Goal: Task Accomplishment & Management: Complete application form

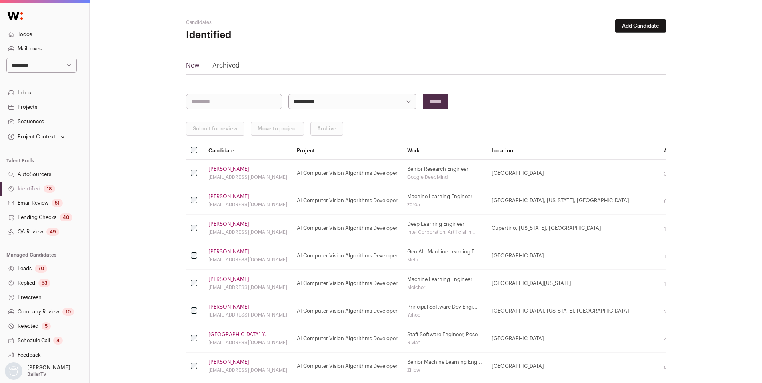
select select "****"
click at [6, 58] on select "**********" at bounding box center [41, 65] width 70 height 15
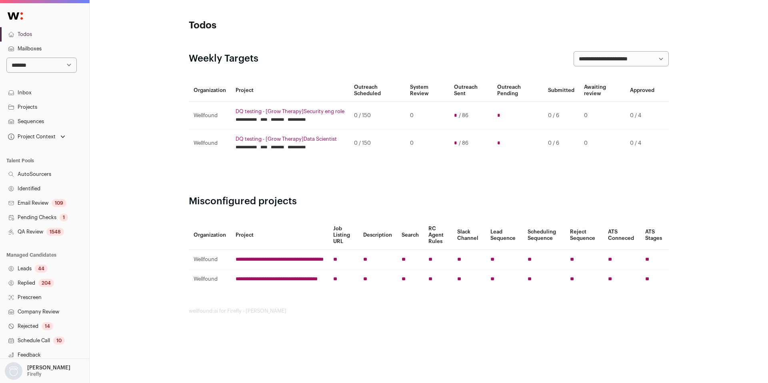
click at [29, 229] on link "QA Review 1548" at bounding box center [44, 232] width 89 height 14
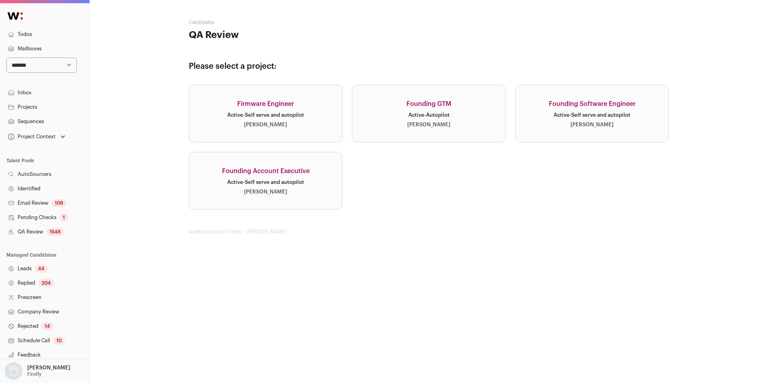
click at [274, 175] on div "Founding Account Executive" at bounding box center [266, 171] width 88 height 10
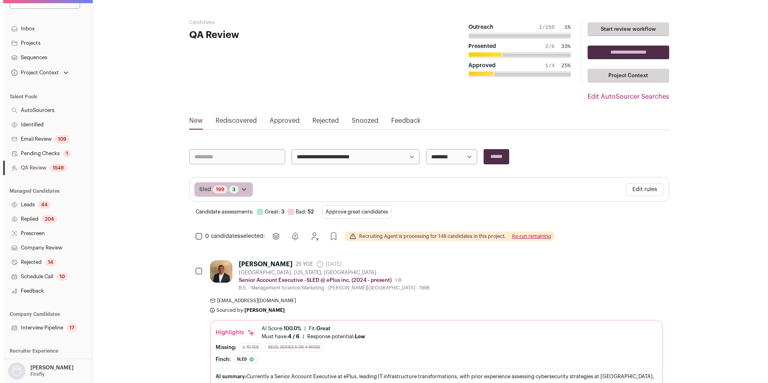
scroll to position [77, 0]
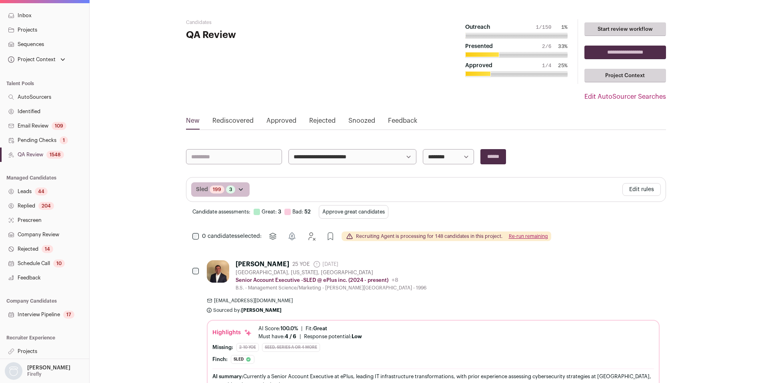
click at [36, 319] on link "Interview Pipeline 17" at bounding box center [44, 314] width 89 height 14
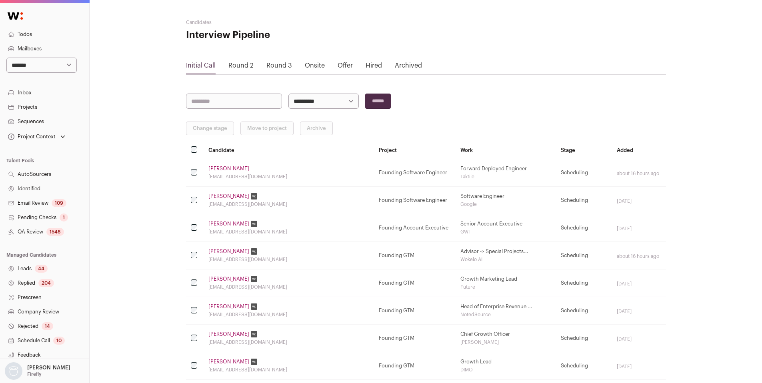
click at [37, 311] on link "Company Review" at bounding box center [44, 312] width 89 height 14
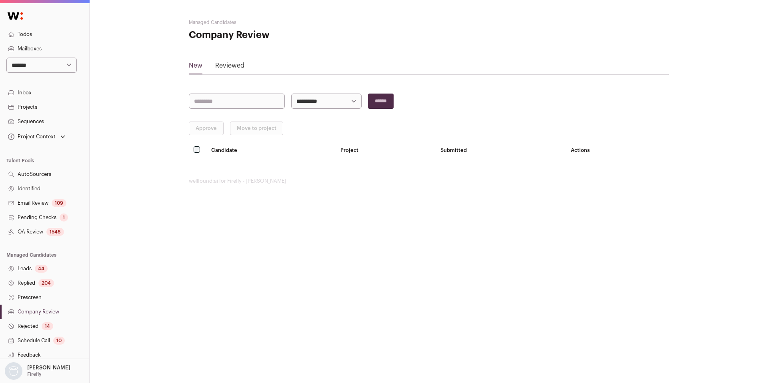
click at [230, 60] on main "**********" at bounding box center [429, 102] width 480 height 204
click at [230, 62] on link "Reviewed" at bounding box center [229, 67] width 29 height 13
click at [226, 66] on link "Reviewed" at bounding box center [229, 67] width 29 height 13
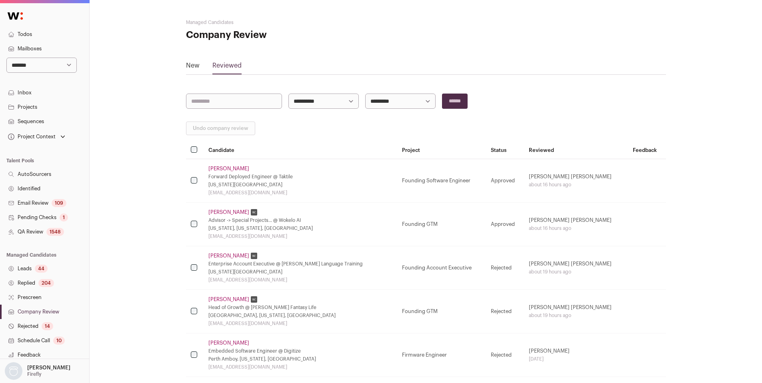
click at [218, 170] on link "Tomasz Wislicki" at bounding box center [228, 169] width 41 height 6
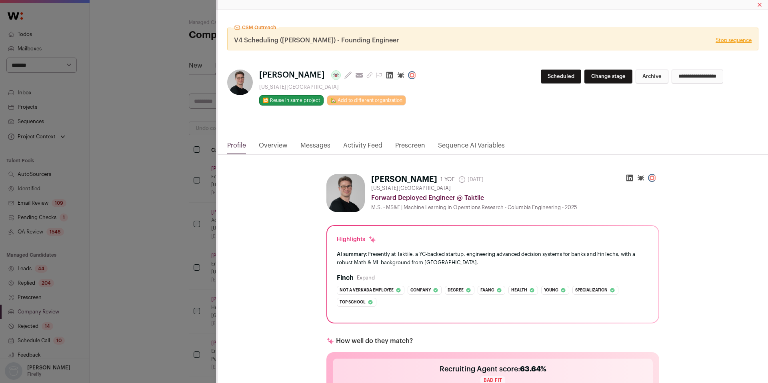
click at [361, 145] on link "Activity Feed" at bounding box center [362, 148] width 39 height 14
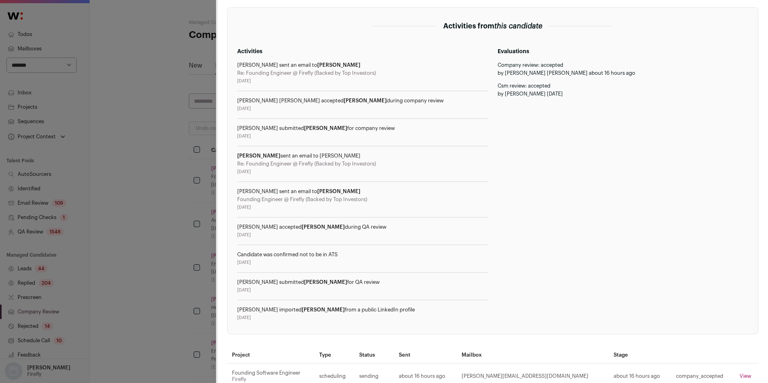
scroll to position [176, 0]
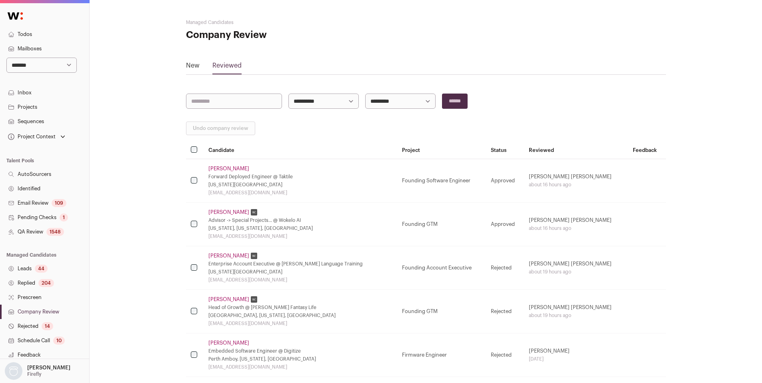
click at [225, 259] on td "Alison Harris Enterprise Account Executive @ Wilson Language Training New York …" at bounding box center [301, 268] width 194 height 44
click at [226, 257] on link "Alison Harris" at bounding box center [228, 256] width 41 height 6
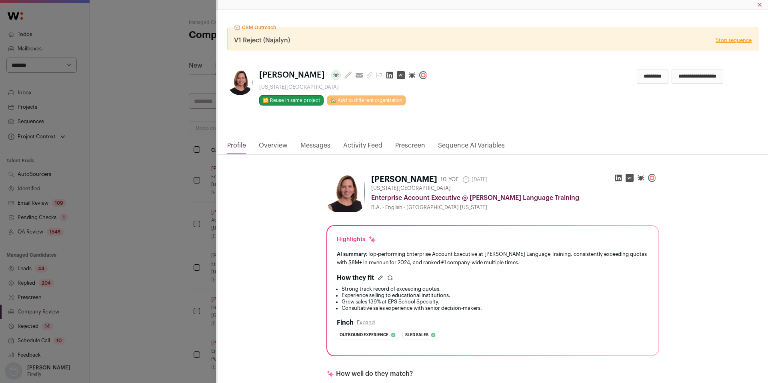
click at [355, 146] on link "Activity Feed" at bounding box center [362, 148] width 39 height 14
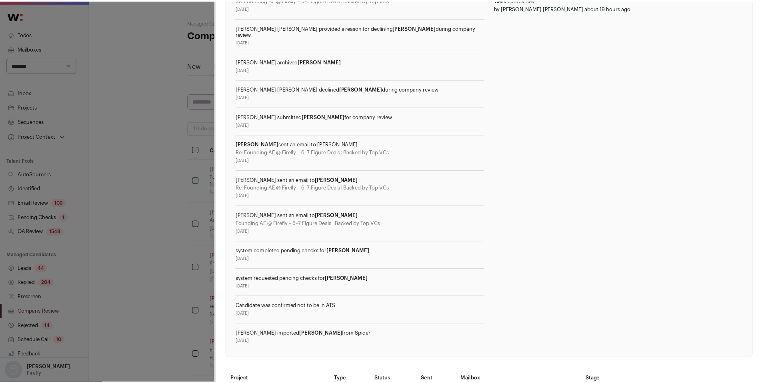
scroll to position [309, 0]
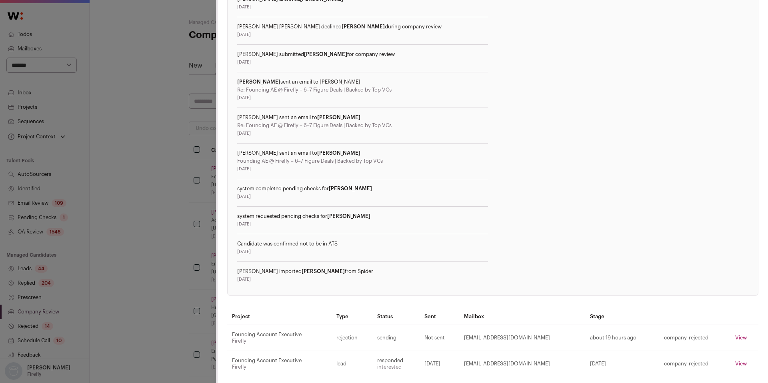
click at [187, 191] on div "CSM Outreach V1 Reject (Najalyn) Stop sequence Alison Harris Last update: 10 da…" at bounding box center [384, 191] width 768 height 383
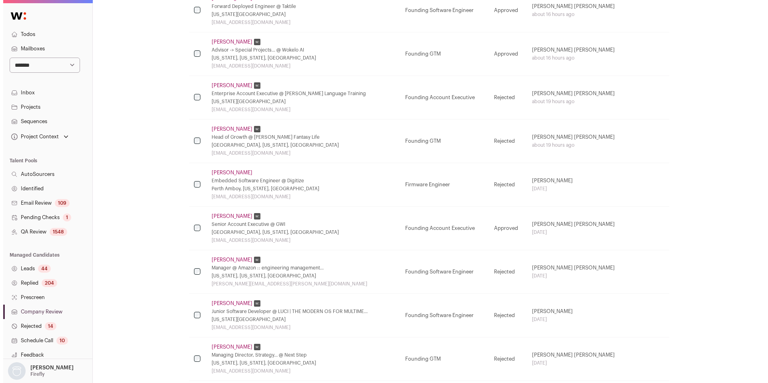
scroll to position [175, 0]
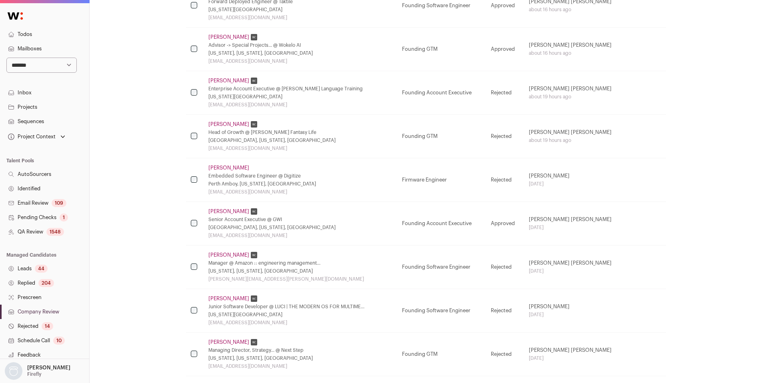
click at [236, 213] on link "David Greenwald" at bounding box center [228, 211] width 41 height 6
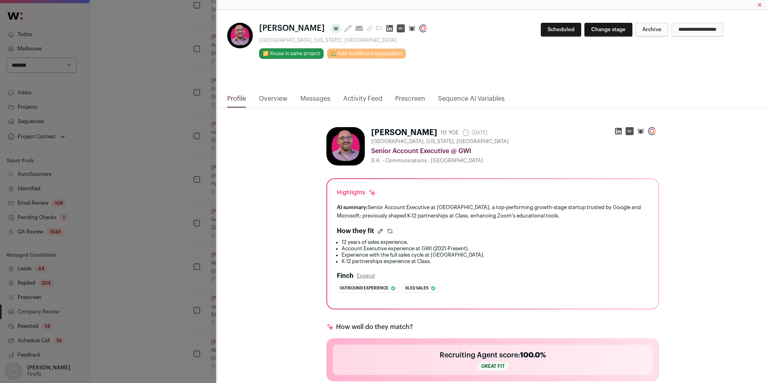
click at [361, 94] on link "Activity Feed" at bounding box center [362, 101] width 39 height 14
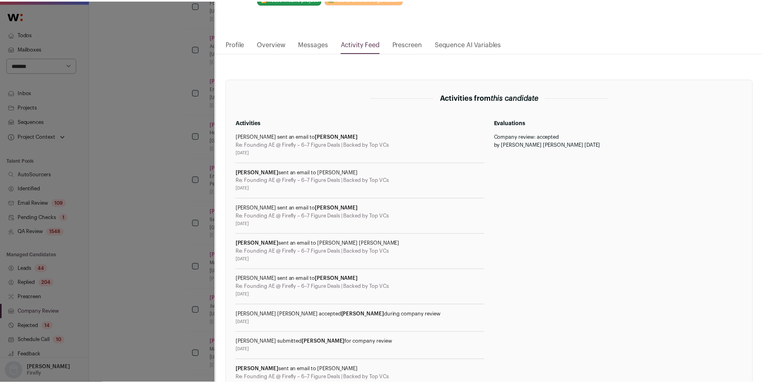
scroll to position [294, 0]
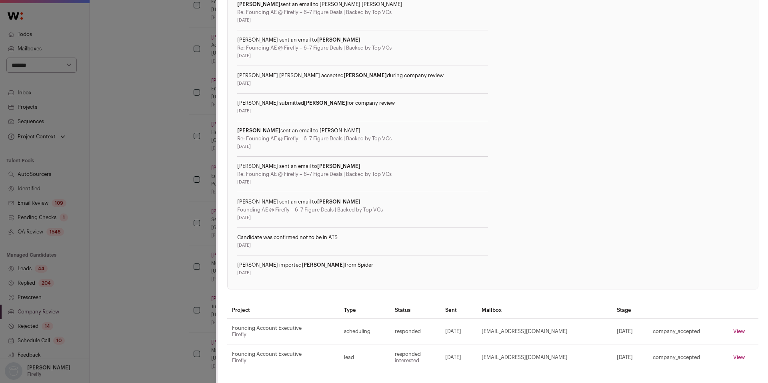
click at [178, 258] on div "David Greenwald Last update: 25 days ago View most recent conversation in Front…" at bounding box center [384, 191] width 768 height 383
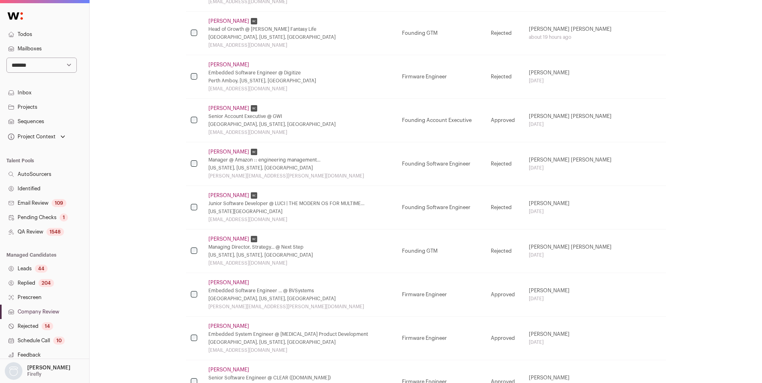
scroll to position [282, 0]
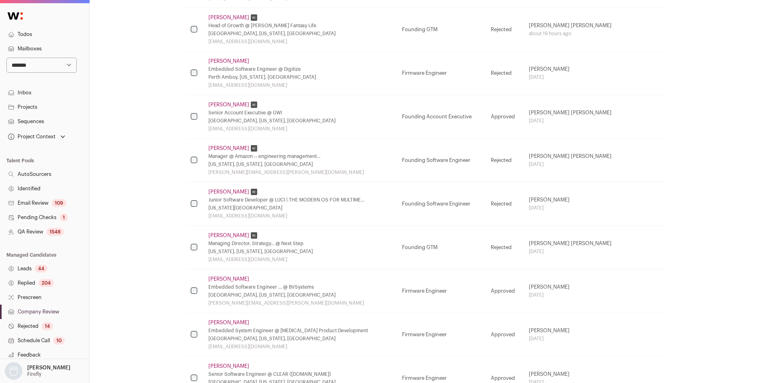
click at [41, 229] on link "QA Review 1548" at bounding box center [44, 232] width 89 height 14
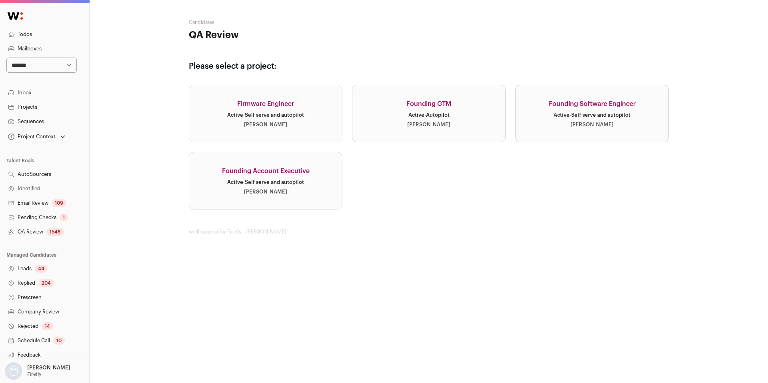
click at [274, 171] on div "Founding Account Executive" at bounding box center [266, 171] width 88 height 10
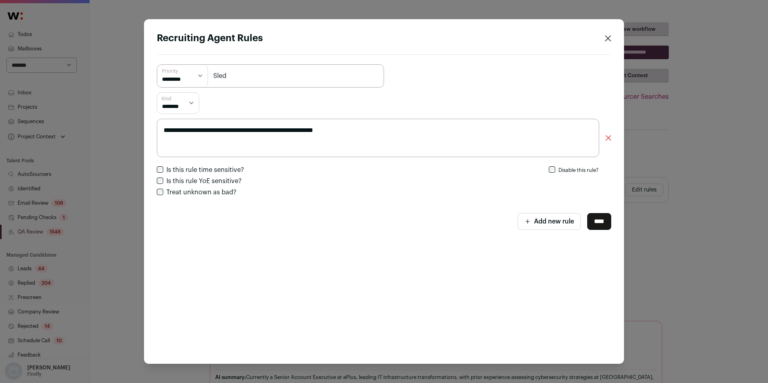
click at [609, 37] on icon "Close recruiting agent rules" at bounding box center [608, 38] width 6 height 6
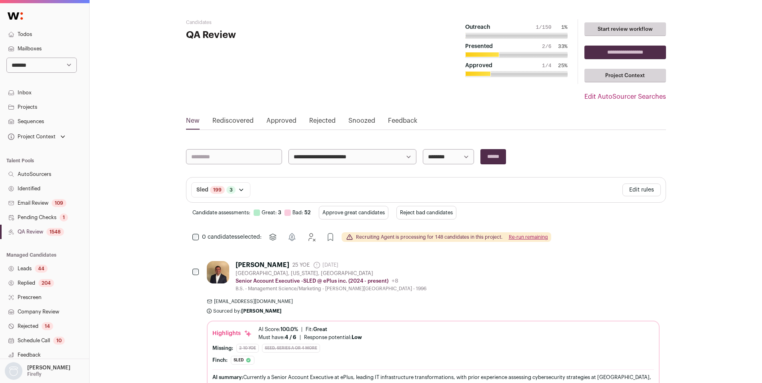
click at [38, 188] on link "Identified" at bounding box center [44, 189] width 89 height 14
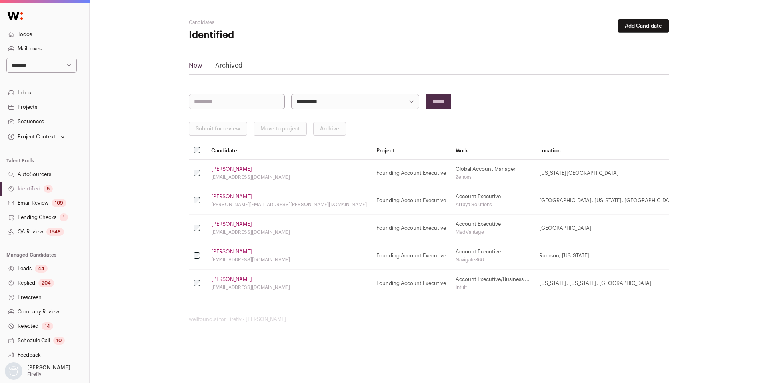
click at [42, 192] on link "Identified 5" at bounding box center [44, 189] width 89 height 14
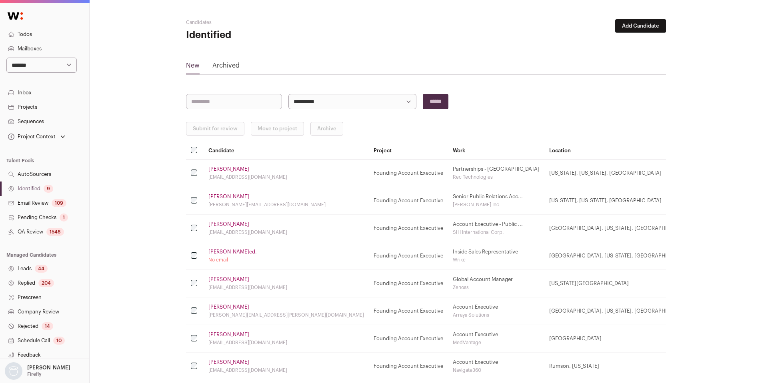
click at [44, 184] on link "Identified 9" at bounding box center [44, 189] width 89 height 14
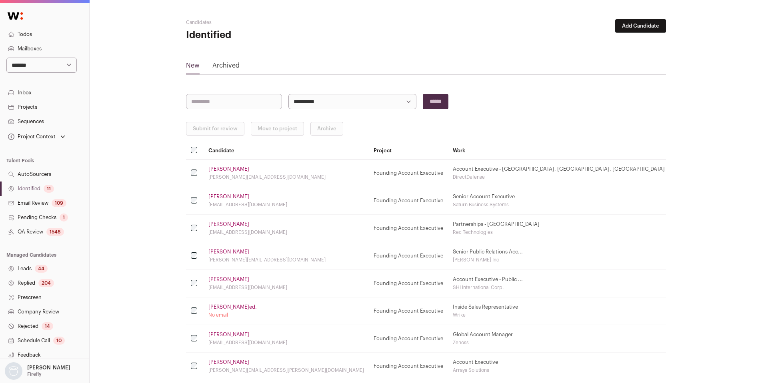
click at [35, 188] on link "Identified 11" at bounding box center [44, 189] width 89 height 14
click at [48, 230] on div "1548" at bounding box center [55, 232] width 18 height 8
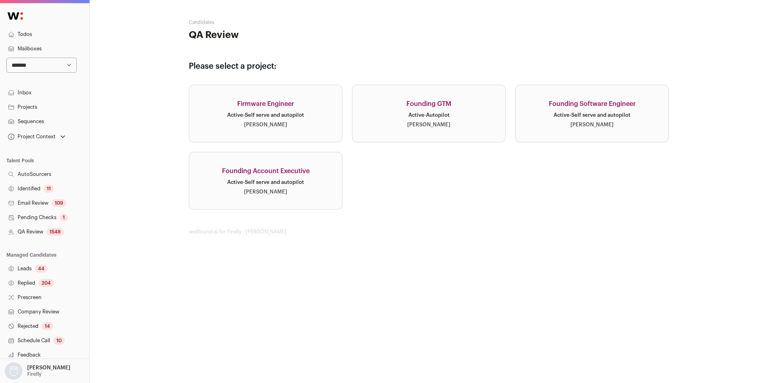
click at [295, 178] on link "Founding Account Executive Active · Self serve and autopilot Najalyn Idehen" at bounding box center [266, 181] width 154 height 58
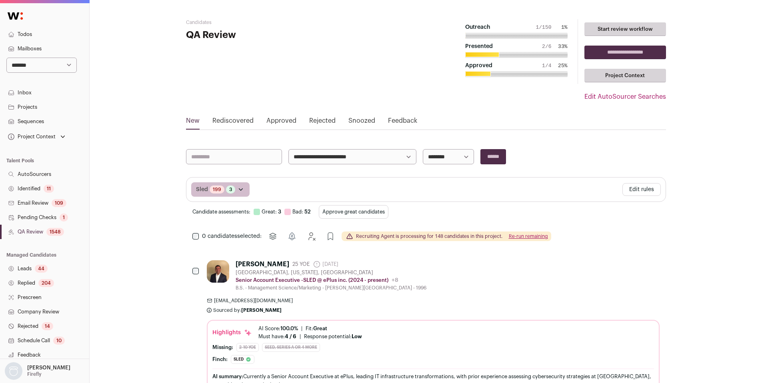
click at [653, 188] on button "Edit rules" at bounding box center [641, 189] width 38 height 13
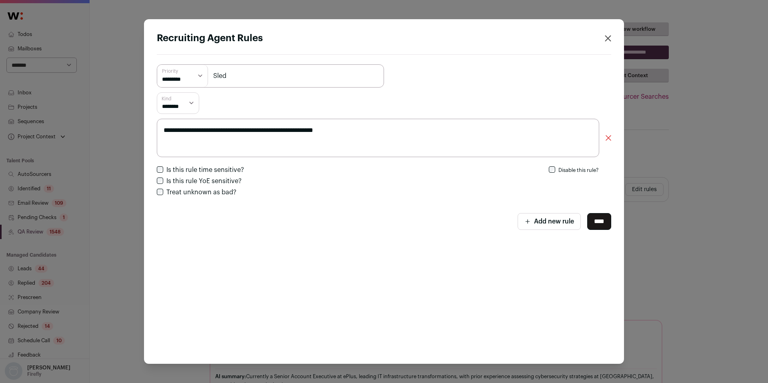
click at [727, 130] on div "**********" at bounding box center [384, 191] width 768 height 383
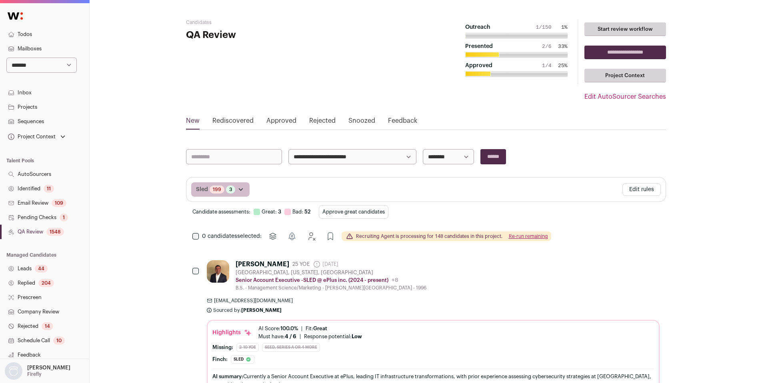
click at [38, 190] on link "Identified 11" at bounding box center [44, 189] width 89 height 14
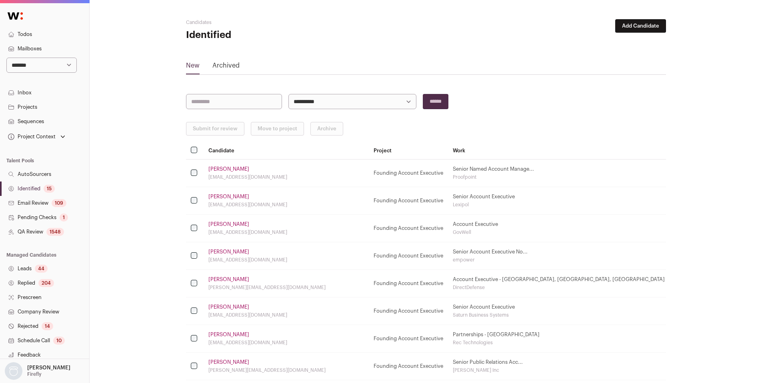
click at [46, 189] on div "15" at bounding box center [49, 189] width 11 height 8
click at [36, 190] on link "Identified 19" at bounding box center [44, 189] width 89 height 14
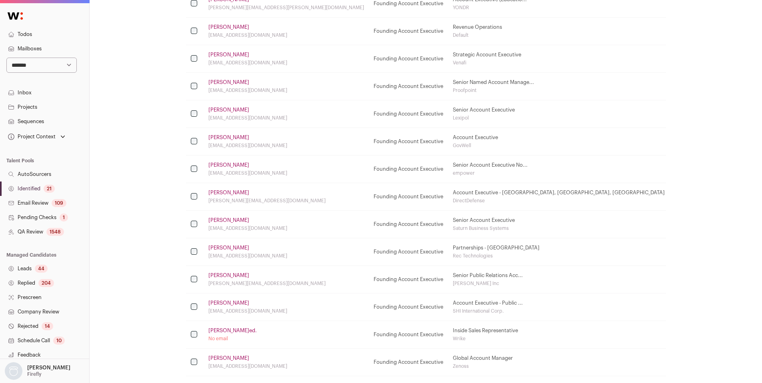
scroll to position [400, 0]
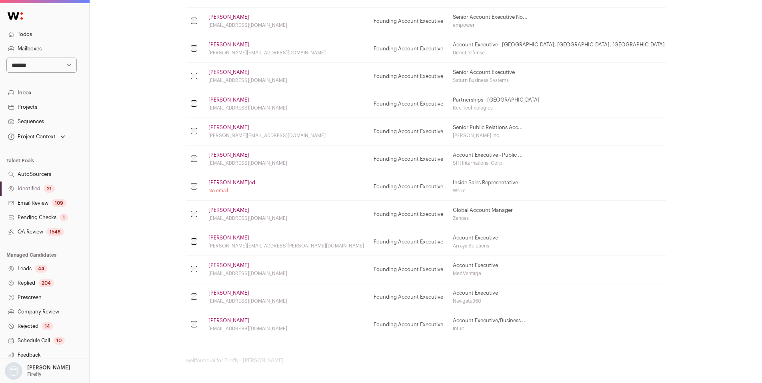
click at [227, 181] on link "[PERSON_NAME]ed." at bounding box center [232, 183] width 48 height 6
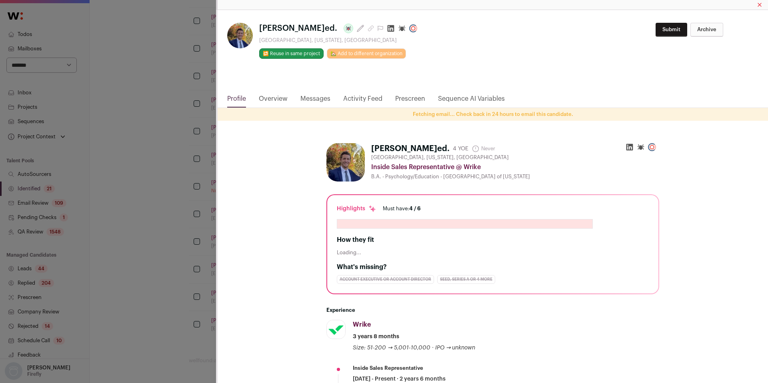
click at [387, 29] on icon "Close modal via background" at bounding box center [390, 28] width 7 height 7
click at [136, 235] on div "Frank M.ed. Last update: 1 month ago Point Pleasant Beach, New Jersey, United S…" at bounding box center [384, 191] width 768 height 383
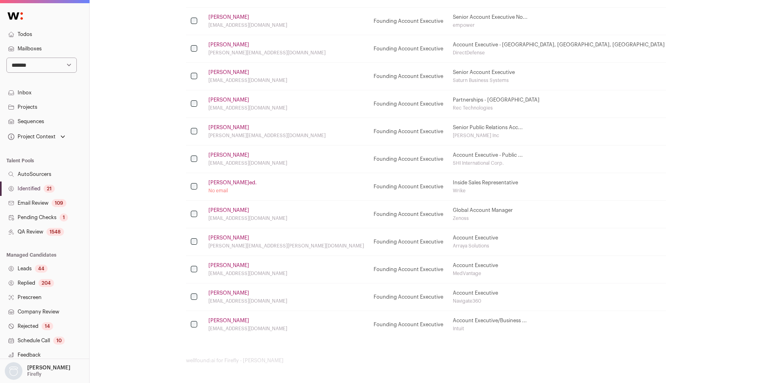
click at [235, 293] on link "[PERSON_NAME]" at bounding box center [228, 293] width 41 height 6
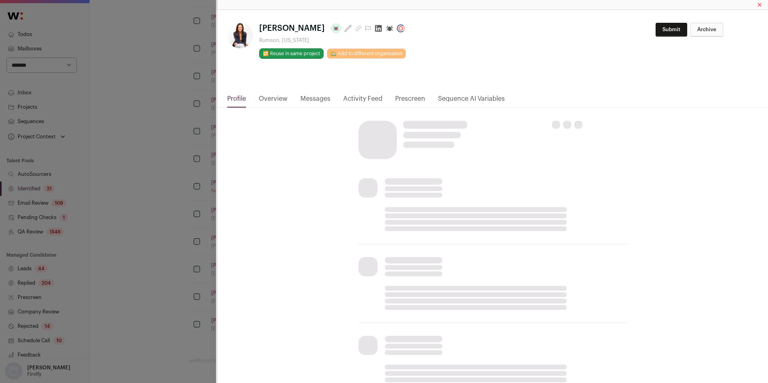
click at [375, 29] on icon "Close modal via background" at bounding box center [378, 28] width 7 height 7
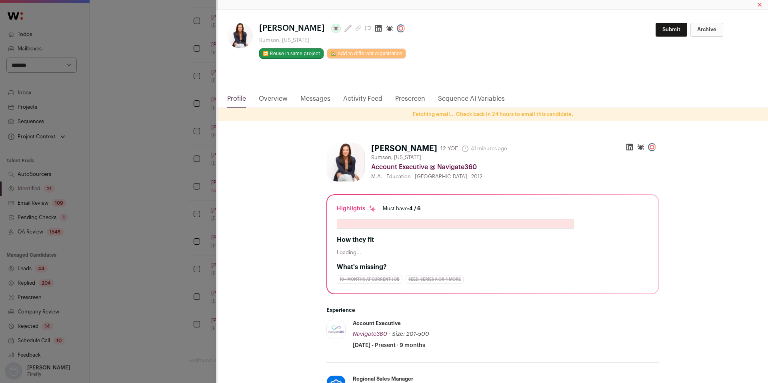
click at [123, 211] on div "**********" at bounding box center [384, 191] width 768 height 383
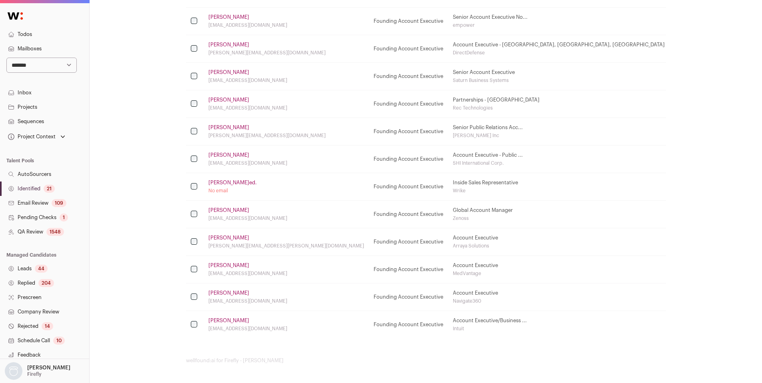
click at [219, 215] on div "[EMAIL_ADDRESS][DOMAIN_NAME]" at bounding box center [286, 218] width 156 height 6
click at [219, 211] on link "[PERSON_NAME]" at bounding box center [228, 210] width 41 height 6
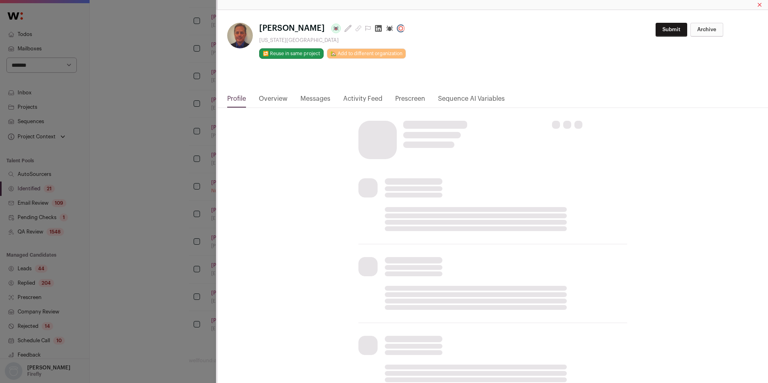
click at [375, 26] on icon "Close modal via background" at bounding box center [378, 28] width 7 height 7
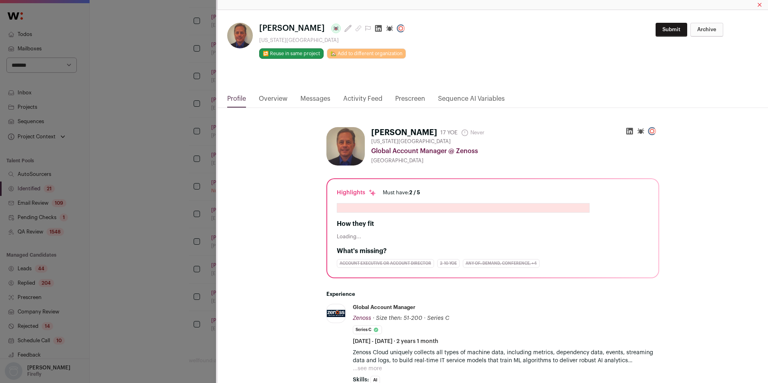
click at [168, 214] on div "**********" at bounding box center [384, 191] width 768 height 383
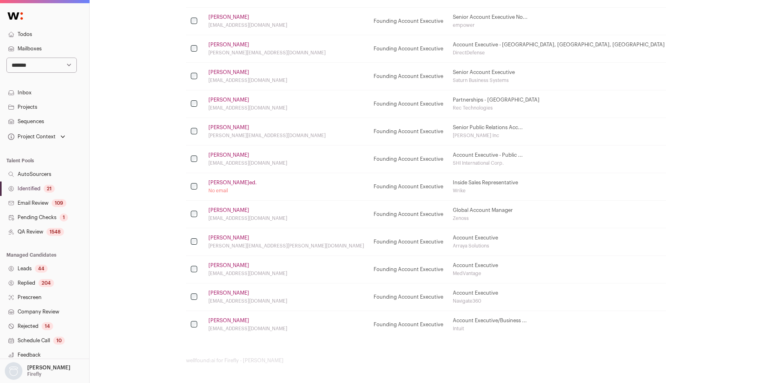
click at [221, 184] on link "[PERSON_NAME]ed." at bounding box center [232, 183] width 48 height 6
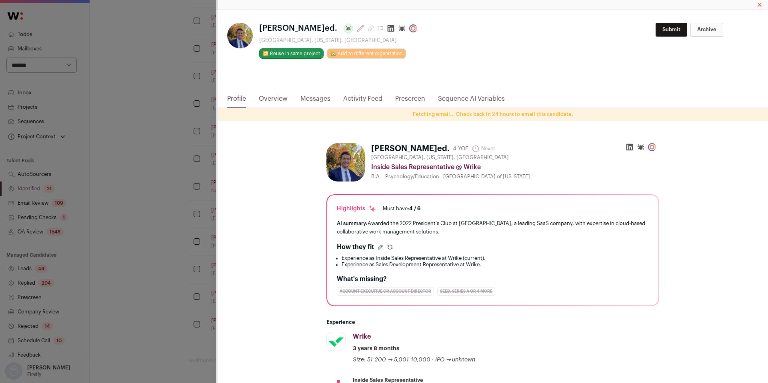
click at [387, 28] on icon "Close modal via background" at bounding box center [390, 28] width 7 height 7
click at [142, 182] on div "Frank M.ed. Last update: 1 month ago Point Pleasant Beach, New Jersey, United S…" at bounding box center [384, 191] width 768 height 383
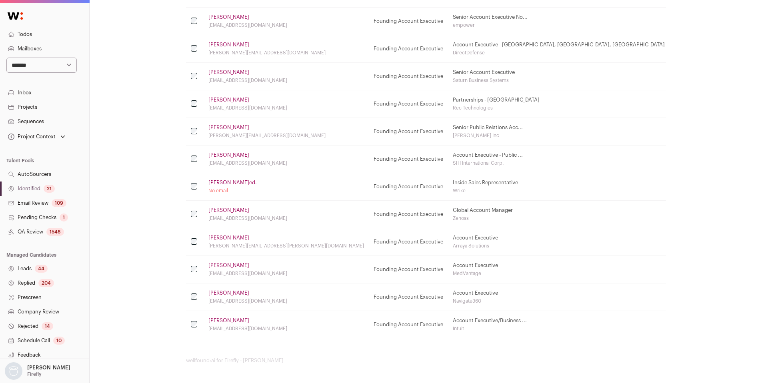
click at [237, 127] on link "[PERSON_NAME]" at bounding box center [228, 127] width 41 height 6
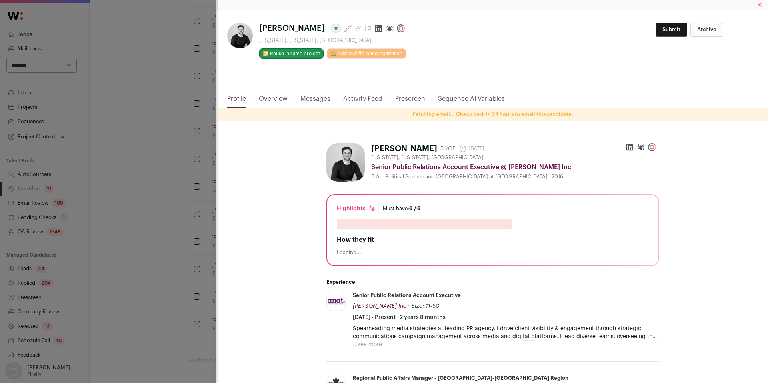
click at [374, 28] on icon "Close modal via background" at bounding box center [378, 28] width 8 height 8
click at [191, 142] on div "**********" at bounding box center [384, 191] width 768 height 383
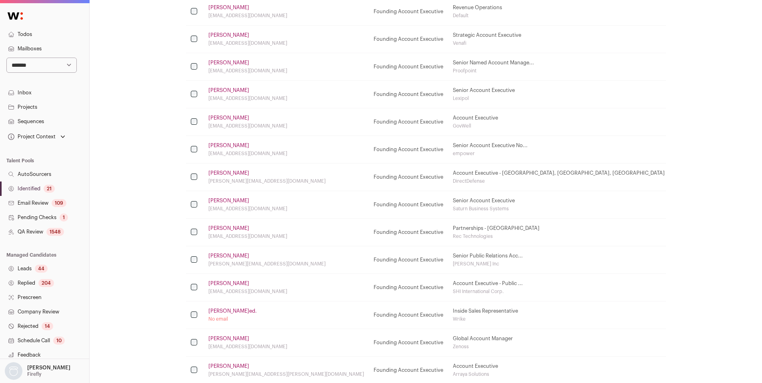
scroll to position [269, 0]
click at [225, 203] on link "[PERSON_NAME]" at bounding box center [228, 203] width 41 height 6
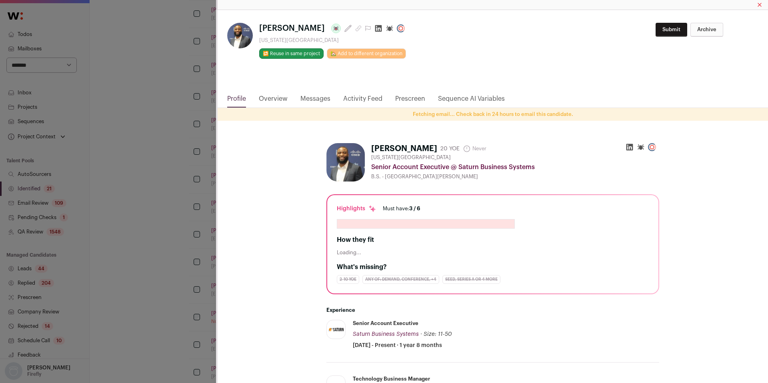
click at [375, 29] on icon "Close modal via background" at bounding box center [378, 28] width 7 height 7
drag, startPoint x: 101, startPoint y: 195, endPoint x: 134, endPoint y: 193, distance: 32.4
click at [101, 195] on div "**********" at bounding box center [384, 191] width 768 height 383
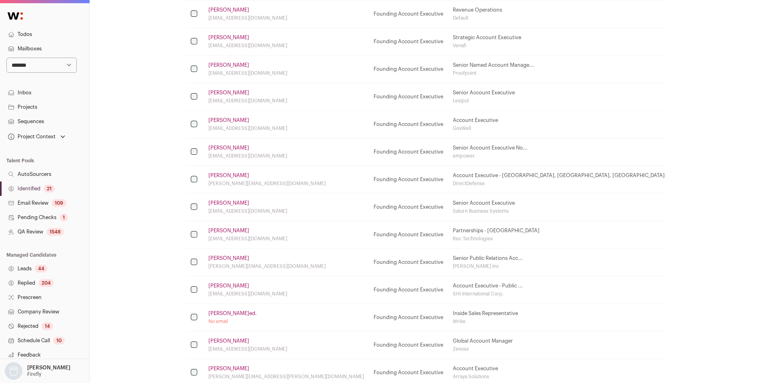
click at [222, 175] on link "[PERSON_NAME]" at bounding box center [228, 175] width 41 height 6
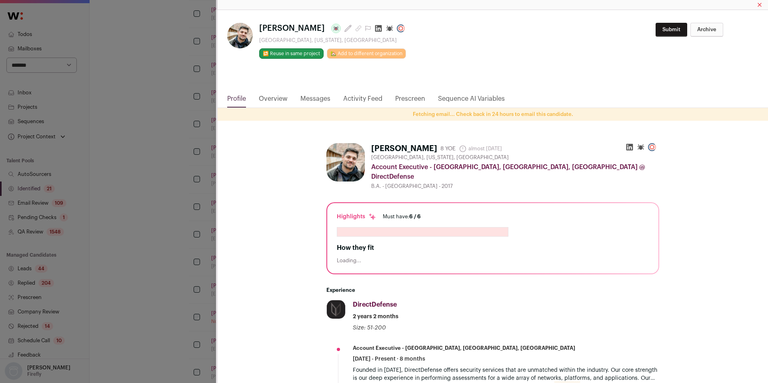
click at [361, 30] on html "**********" at bounding box center [384, 122] width 768 height 783
click at [375, 30] on icon "Close modal via background" at bounding box center [378, 28] width 7 height 7
click at [150, 188] on div "**********" at bounding box center [384, 191] width 768 height 383
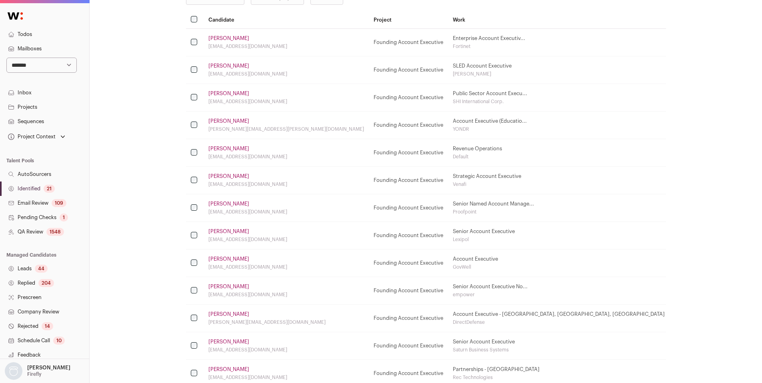
scroll to position [128, 0]
click at [237, 122] on link "[PERSON_NAME]" at bounding box center [228, 124] width 41 height 6
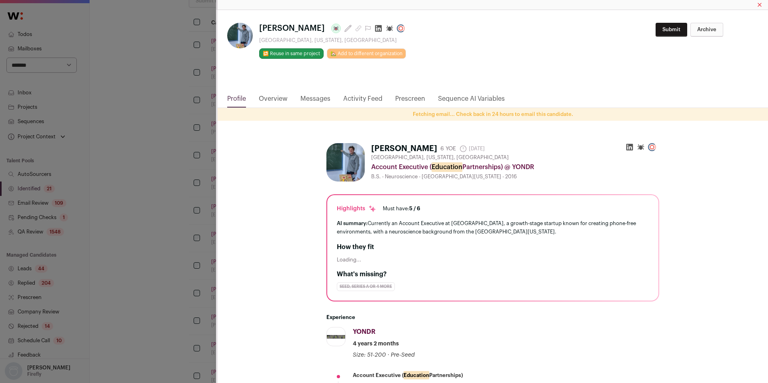
click at [378, 28] on icon "Close modal via background" at bounding box center [378, 28] width 8 height 8
click at [135, 162] on div "**********" at bounding box center [384, 191] width 768 height 383
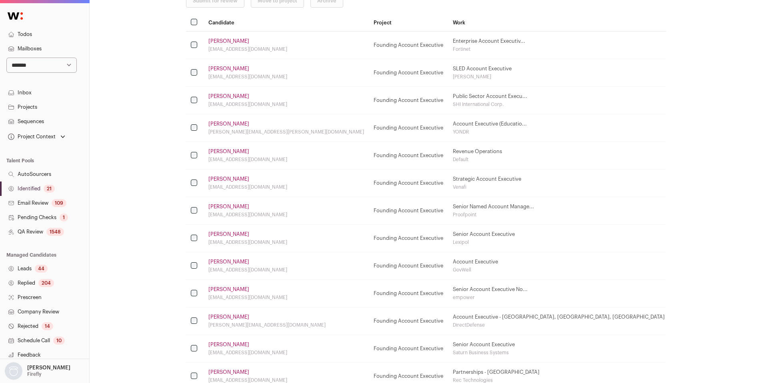
click at [237, 94] on link "[PERSON_NAME]" at bounding box center [228, 96] width 41 height 6
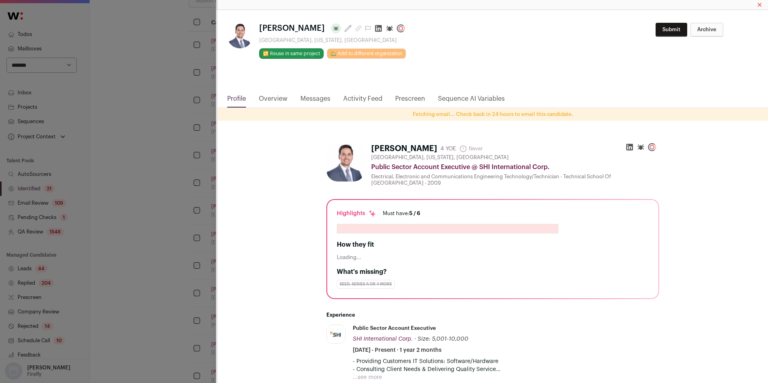
click at [380, 27] on icon "Close modal via background" at bounding box center [378, 28] width 7 height 7
click at [149, 181] on div "Georgios Vivilakis Last update: 1 month ago Somerville, New Jersey, United Stat…" at bounding box center [384, 191] width 768 height 383
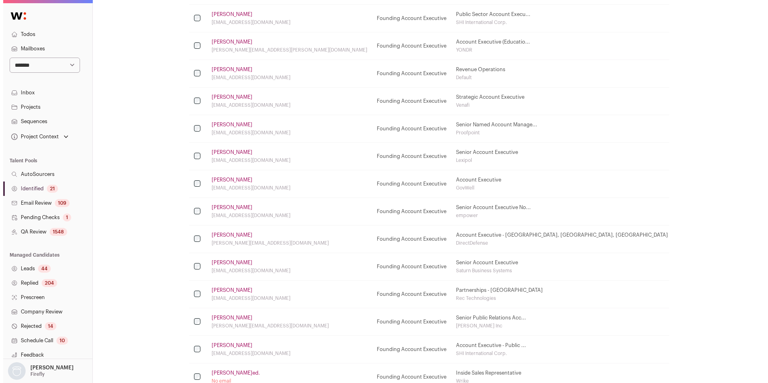
scroll to position [214, 0]
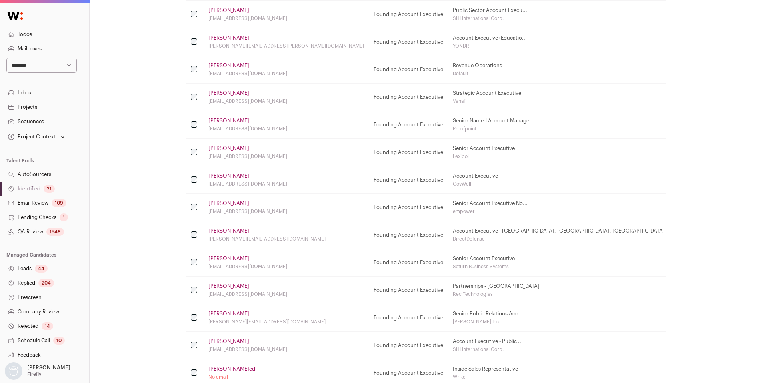
click at [230, 257] on link "[PERSON_NAME]" at bounding box center [228, 258] width 41 height 6
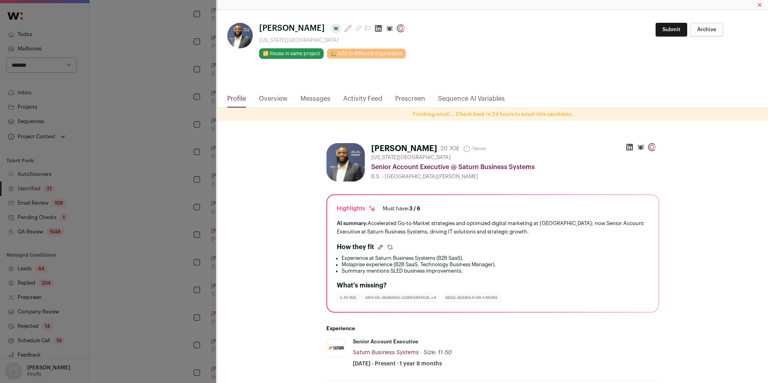
click at [265, 98] on link "Overview" at bounding box center [273, 101] width 29 height 14
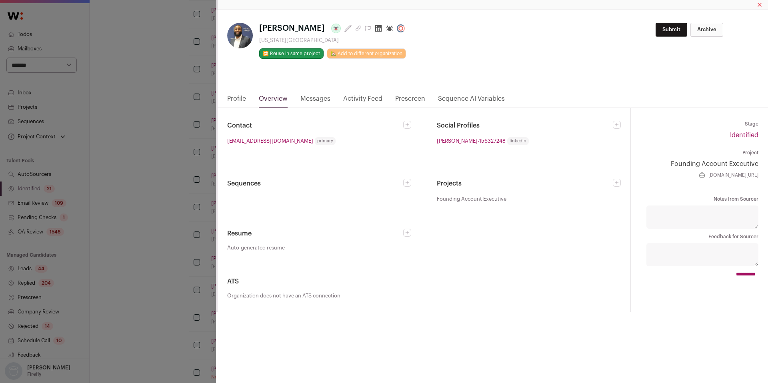
click at [409, 126] on icon "Close modal via background" at bounding box center [407, 124] width 5 height 5
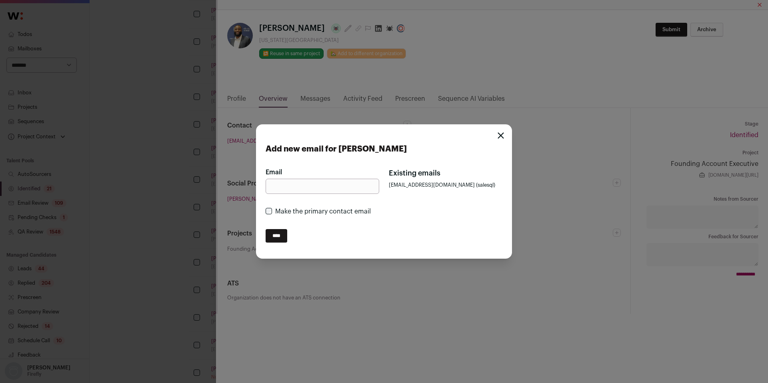
click at [316, 188] on input "Email" at bounding box center [322, 186] width 114 height 15
paste input "**********"
type input "**********"
click at [275, 240] on input "****" at bounding box center [276, 236] width 22 height 14
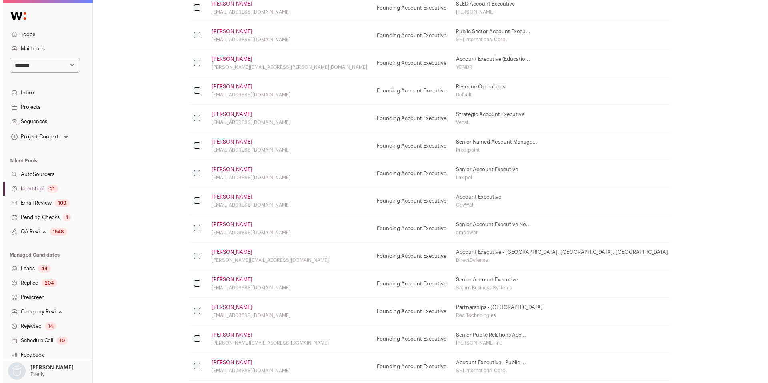
scroll to position [222, 0]
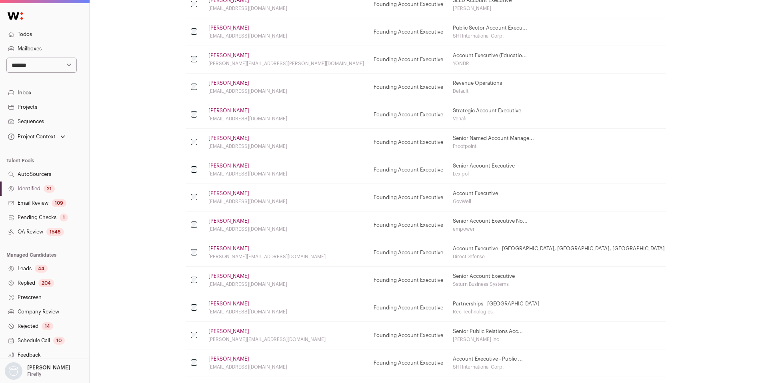
click at [233, 250] on link "[PERSON_NAME]" at bounding box center [228, 248] width 41 height 6
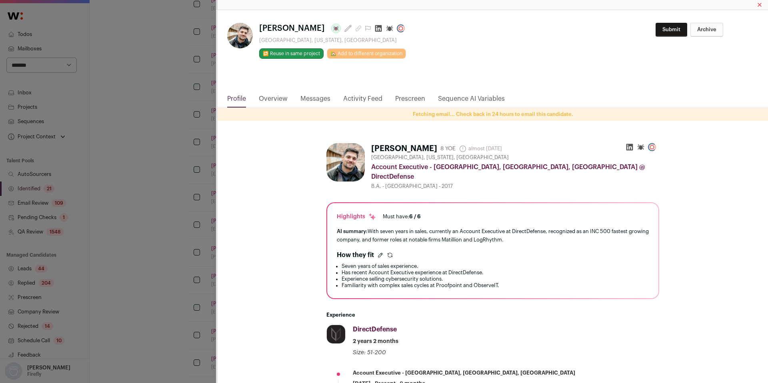
click at [271, 97] on link "Overview" at bounding box center [273, 101] width 29 height 14
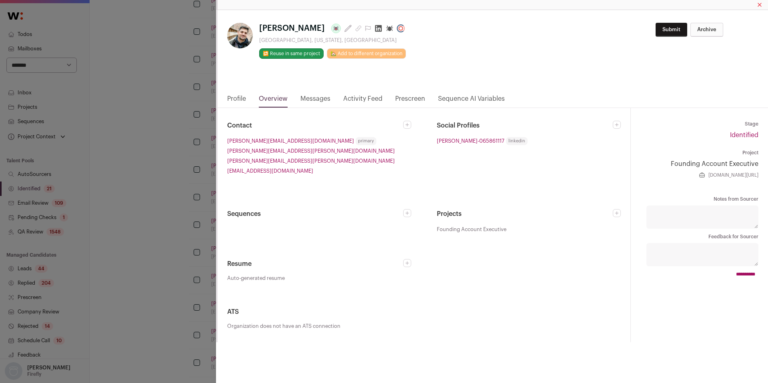
click at [404, 122] on button "Close modal via background" at bounding box center [407, 125] width 8 height 8
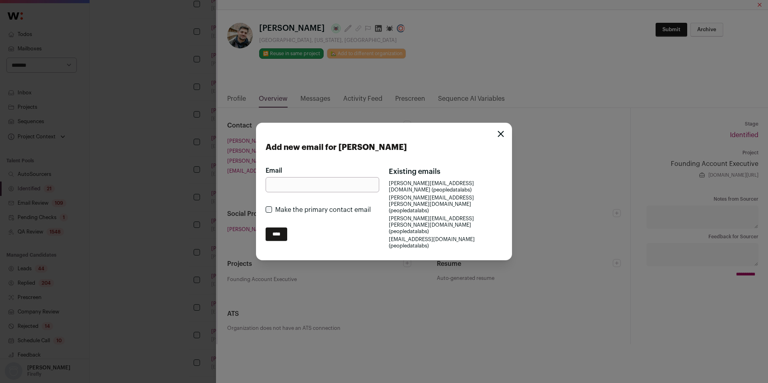
click at [331, 181] on input "Email" at bounding box center [322, 184] width 114 height 15
paste input "**********"
type input "**********"
click at [284, 235] on input "****" at bounding box center [276, 234] width 22 height 14
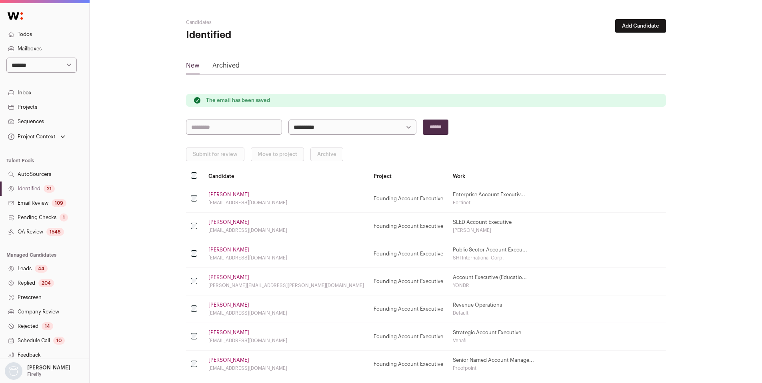
click at [223, 153] on button "Submit for review" at bounding box center [215, 155] width 58 height 14
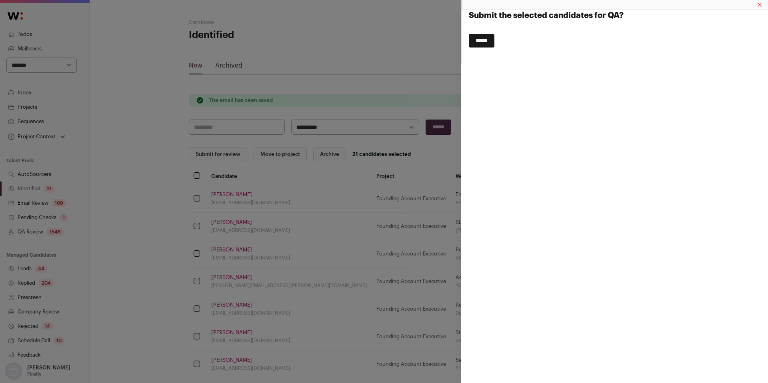
click at [493, 40] on input "******" at bounding box center [482, 41] width 26 height 14
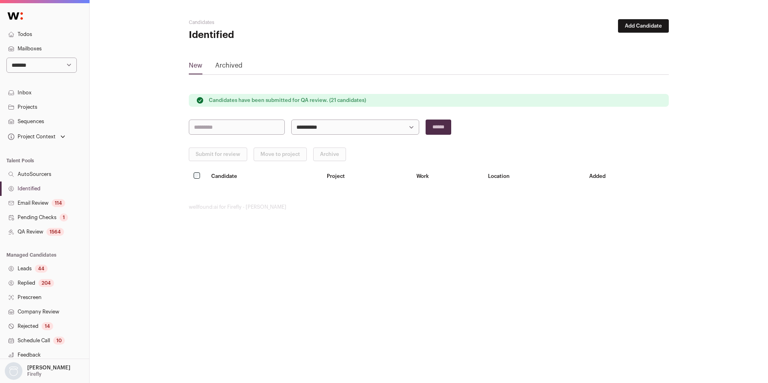
click at [46, 234] on link "QA Review 1564" at bounding box center [44, 232] width 89 height 14
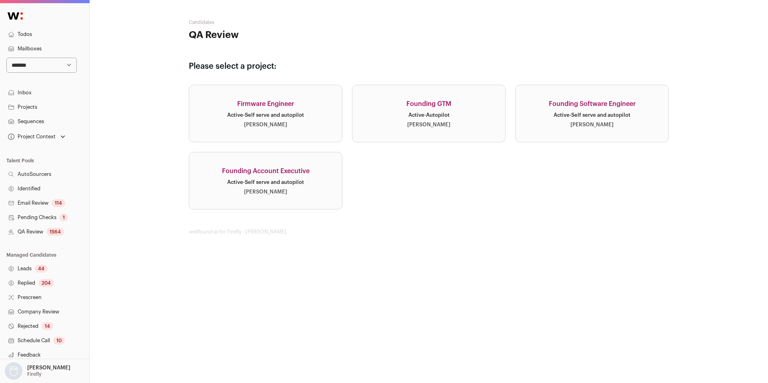
click at [271, 188] on link "Founding Account Executive Active · Self serve and autopilot Najalyn Idehen" at bounding box center [266, 181] width 154 height 58
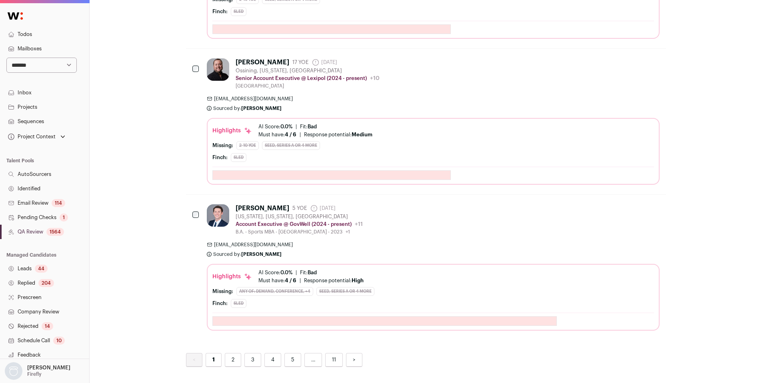
scroll to position [2869, 0]
